Goal: Complete application form

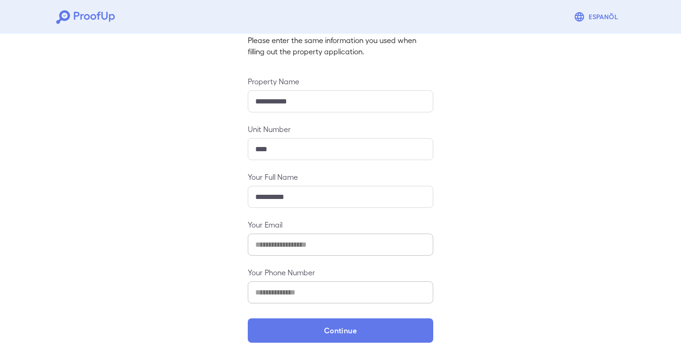
scroll to position [71, 0]
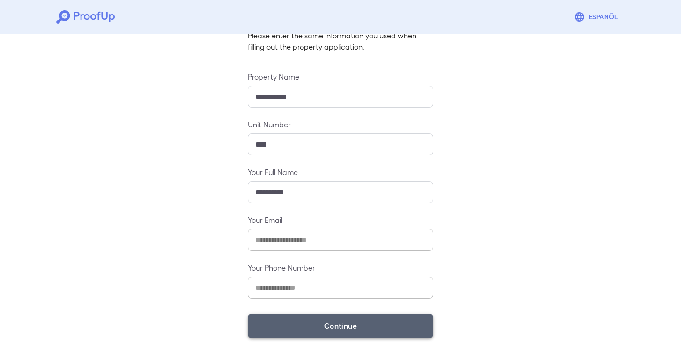
click at [343, 322] on button "Continue" at bounding box center [341, 326] width 186 height 24
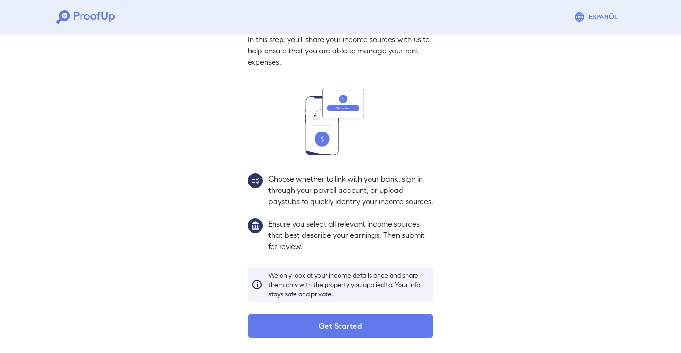
scroll to position [58, 0]
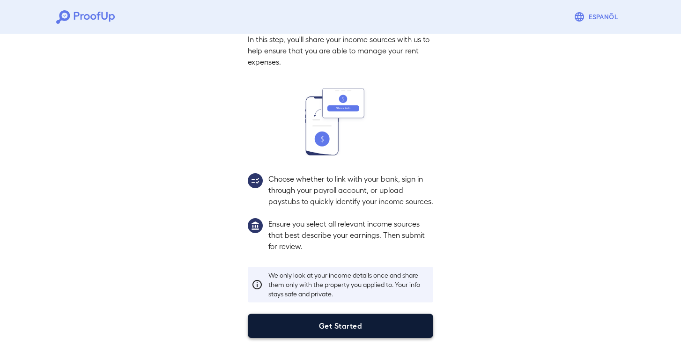
click at [342, 319] on button "Get Started" at bounding box center [341, 326] width 186 height 24
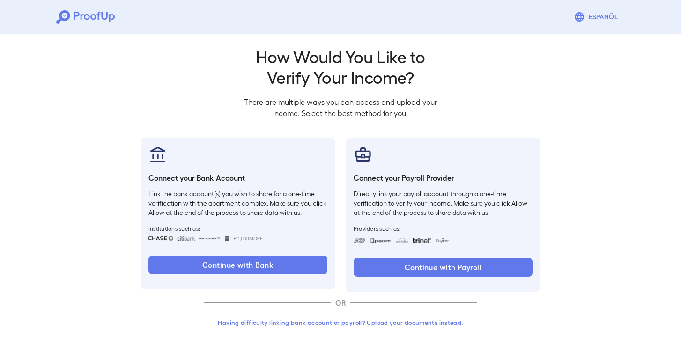
scroll to position [5, 0]
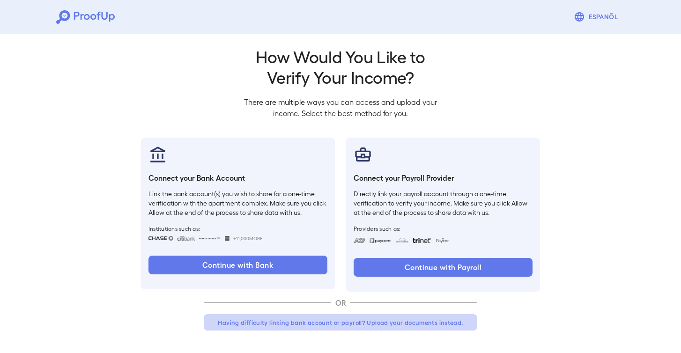
click at [384, 325] on button "Having difficulty linking bank account or payroll? Upload your documents instea…" at bounding box center [341, 322] width 274 height 17
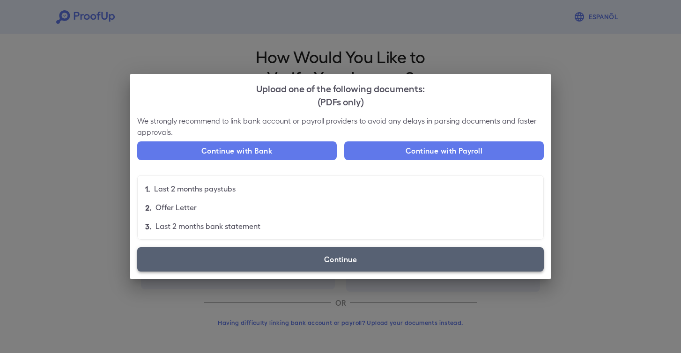
click at [391, 270] on label "Continue" at bounding box center [340, 259] width 407 height 24
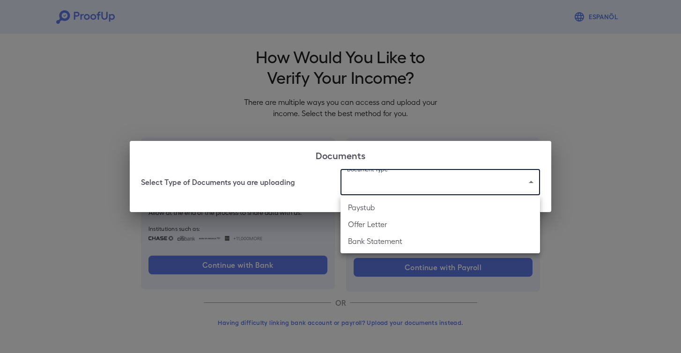
click at [417, 185] on body "Espanõl Go back How Would You Like to Verify Your Income? There are multiple wa…" at bounding box center [340, 174] width 681 height 358
click at [657, 262] on div at bounding box center [340, 176] width 681 height 353
